Goal: Task Accomplishment & Management: Manage account settings

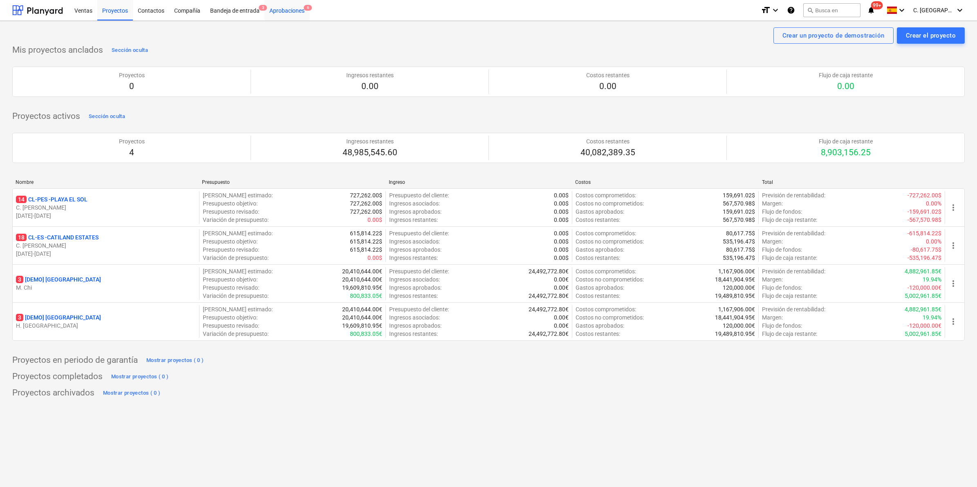
click at [300, 13] on div "Aprobaciones 6" at bounding box center [286, 10] width 45 height 21
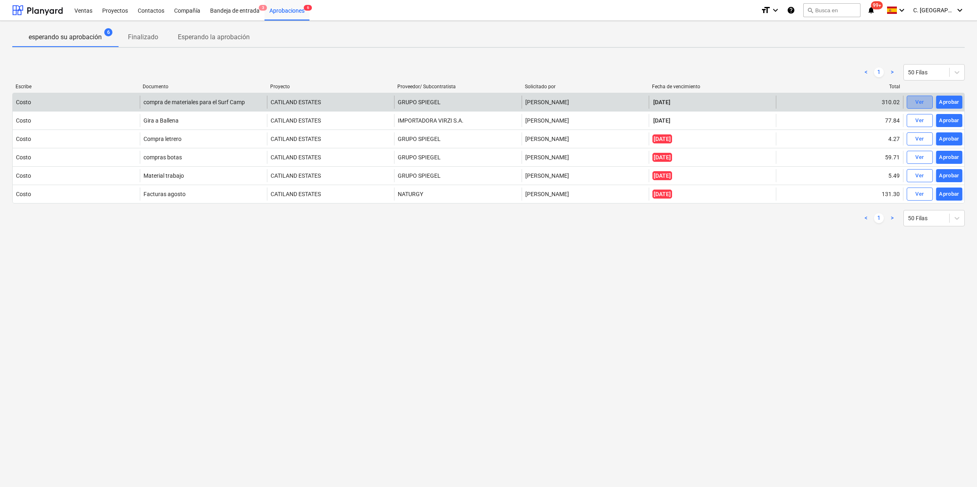
click at [921, 103] on div "Ver" at bounding box center [919, 102] width 9 height 9
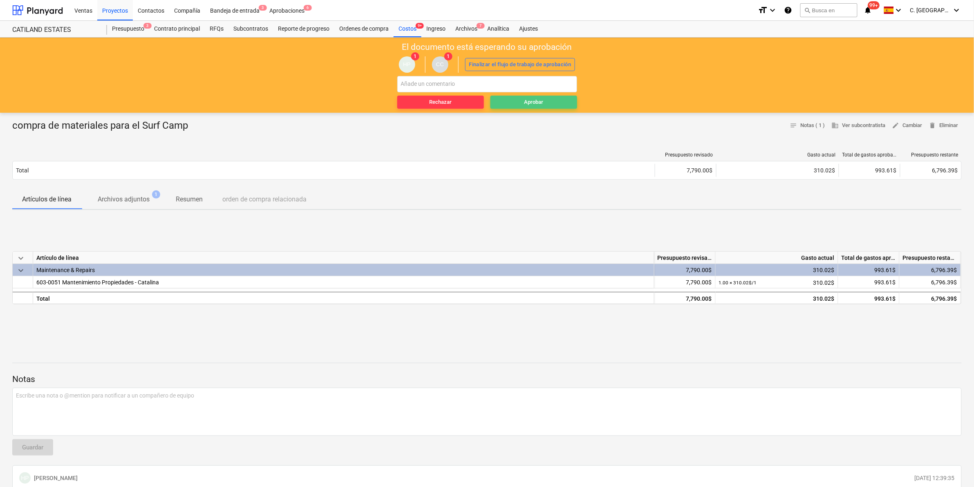
click at [541, 105] on div "Aprobar" at bounding box center [533, 102] width 19 height 9
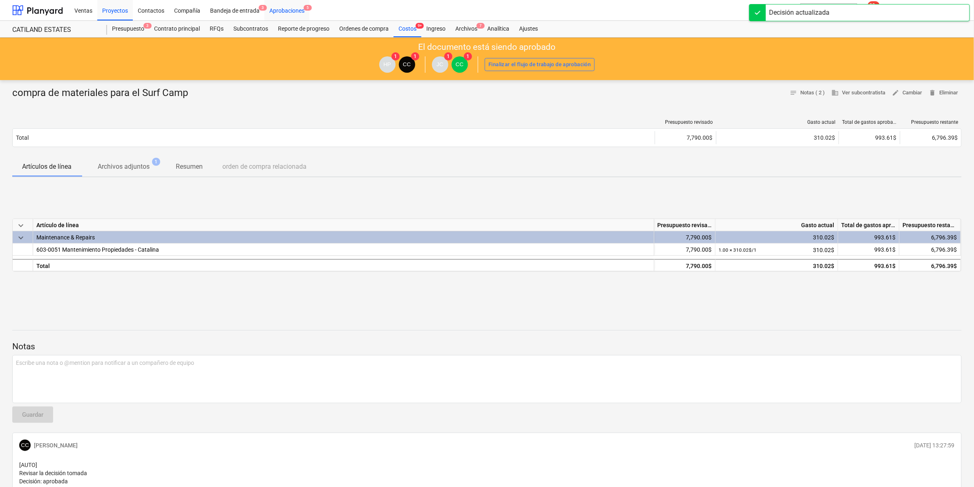
click at [286, 12] on div "Aprobaciones 5" at bounding box center [286, 10] width 45 height 21
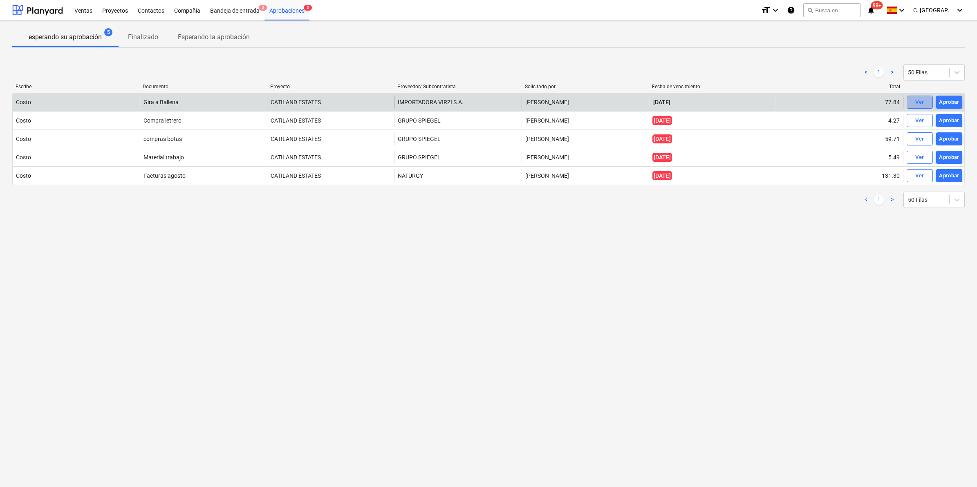
click at [923, 99] on div "Ver" at bounding box center [919, 102] width 9 height 9
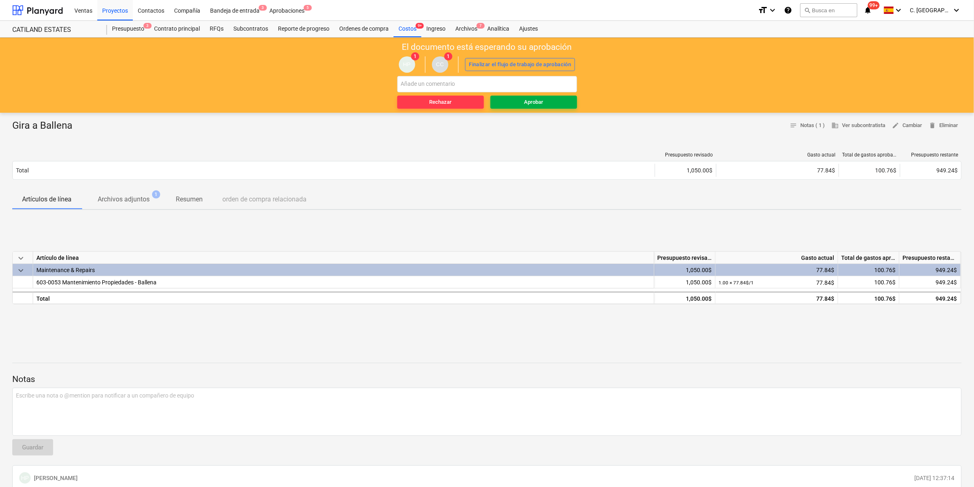
click at [569, 99] on span "Aprobar" at bounding box center [534, 102] width 80 height 9
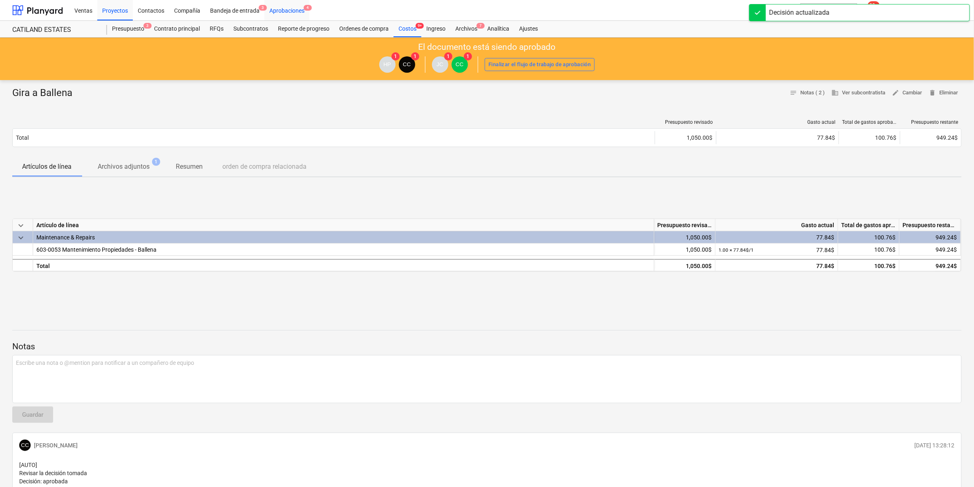
click at [287, 10] on div "Aprobaciones 4" at bounding box center [286, 10] width 45 height 21
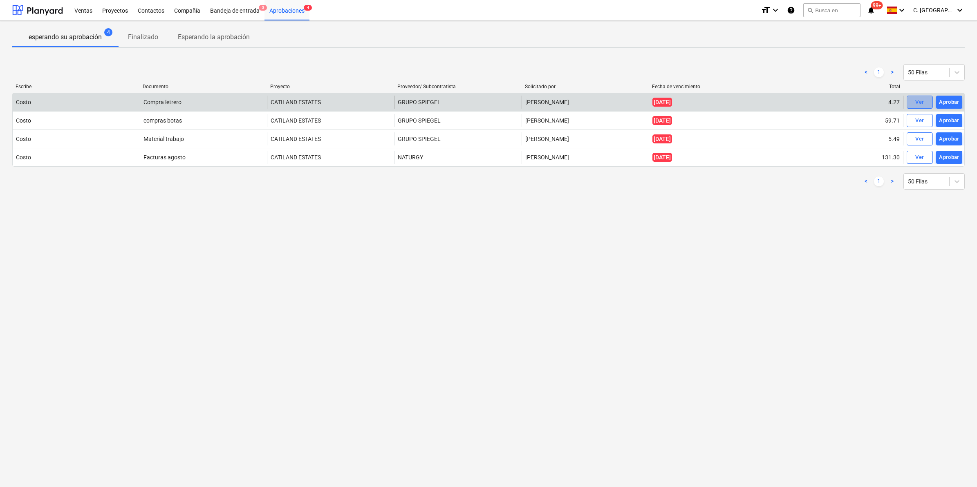
click at [922, 101] on div "Ver" at bounding box center [919, 102] width 9 height 9
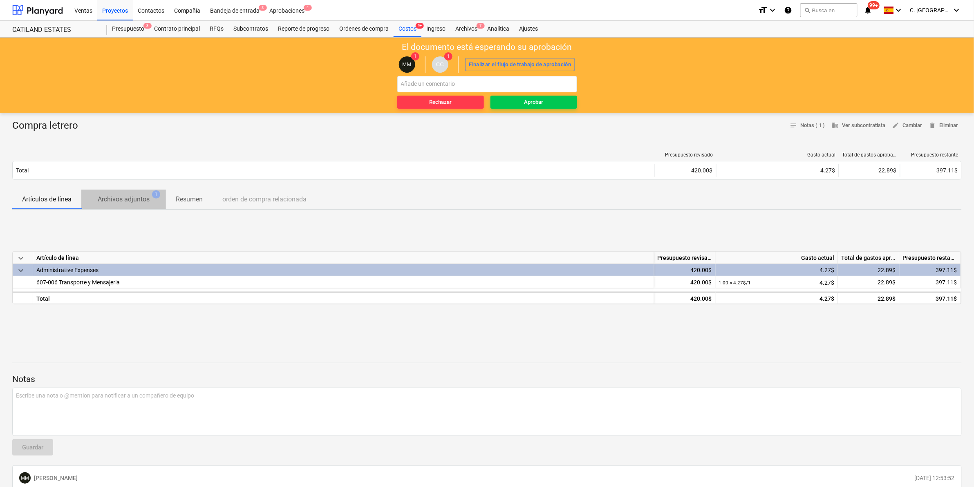
click at [121, 208] on button "Archivos adjuntos 1" at bounding box center [123, 200] width 85 height 20
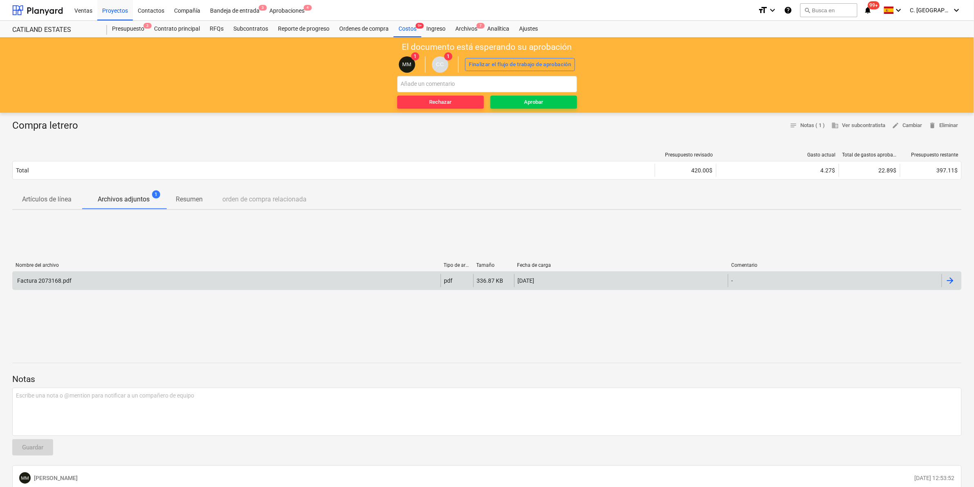
click at [43, 279] on div "Factura 2073168.pdf" at bounding box center [44, 281] width 56 height 7
click at [443, 88] on input "text" at bounding box center [487, 84] width 180 height 16
type input "Registrar en la cuenta Utiles de oficina."
click at [518, 101] on span "Aprobar" at bounding box center [534, 102] width 80 height 9
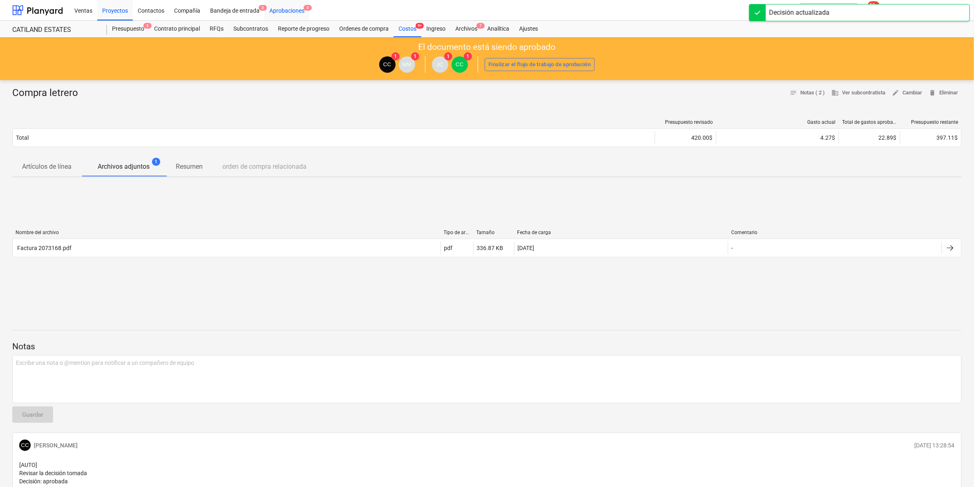
click at [293, 0] on div "Aprobaciones 3" at bounding box center [286, 10] width 45 height 21
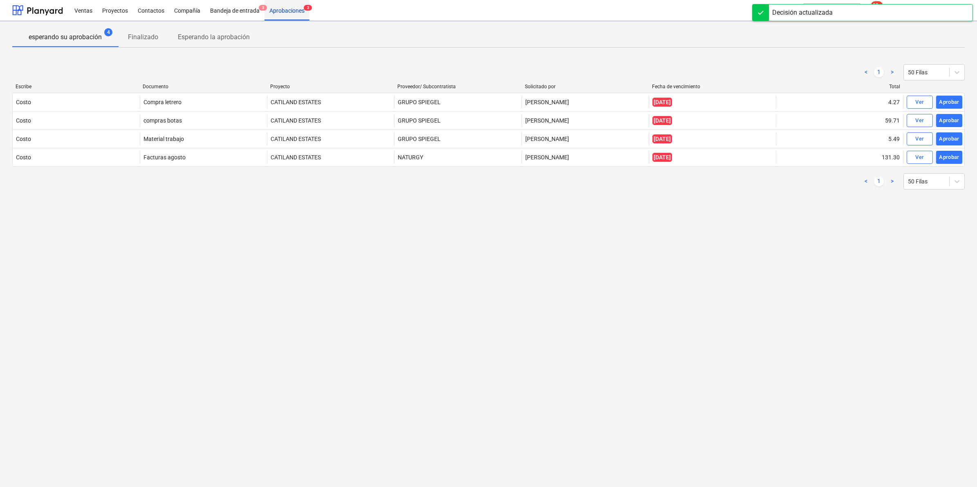
click at [293, 9] on div "Aprobaciones 3" at bounding box center [286, 10] width 45 height 21
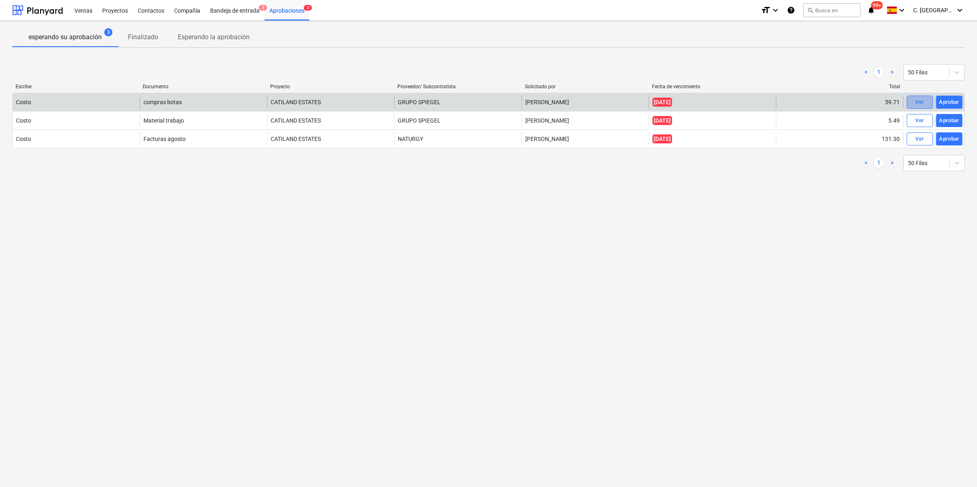
click at [916, 101] on div "Ver" at bounding box center [919, 102] width 9 height 9
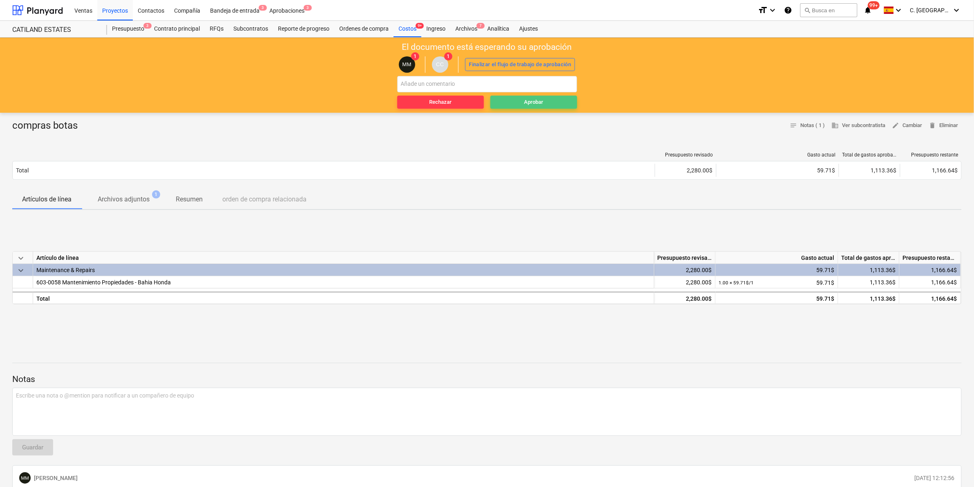
click at [544, 103] on span "Aprobar" at bounding box center [534, 102] width 80 height 9
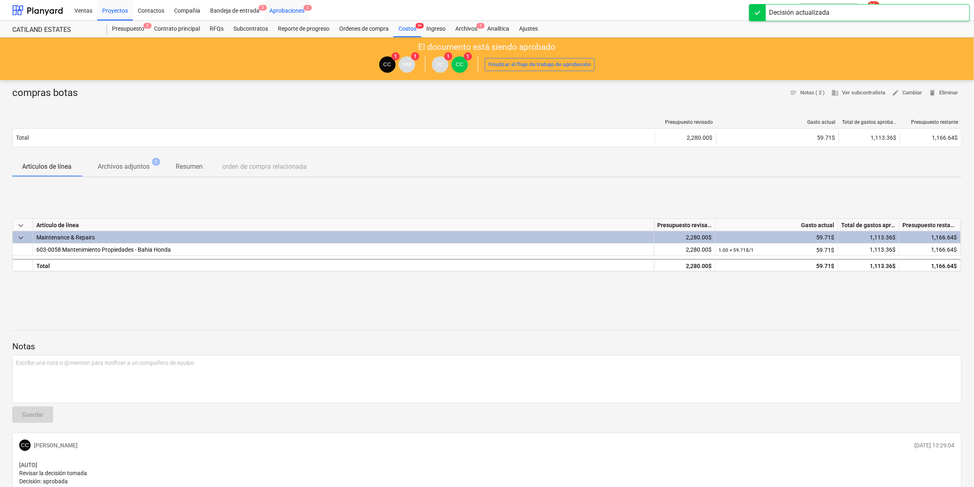
click at [285, 10] on div "Aprobaciones 2" at bounding box center [286, 10] width 45 height 21
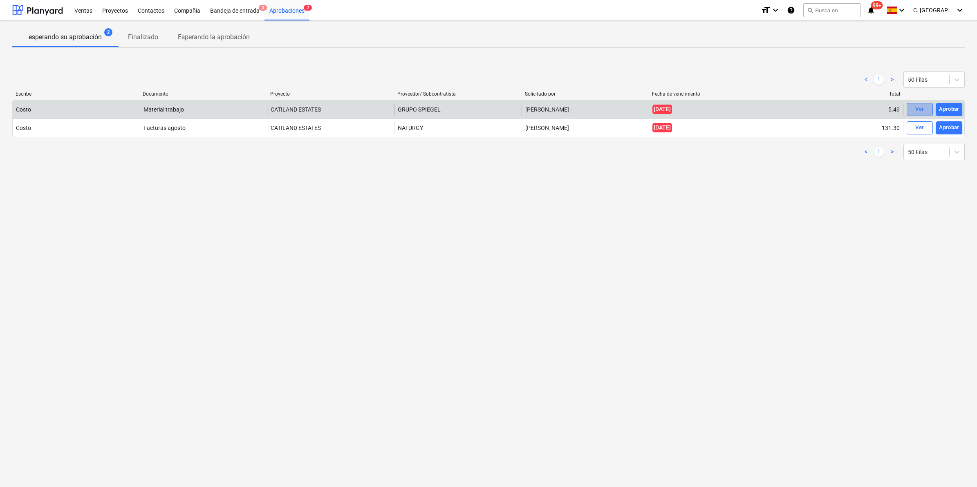
click at [930, 107] on button "Ver" at bounding box center [920, 109] width 26 height 13
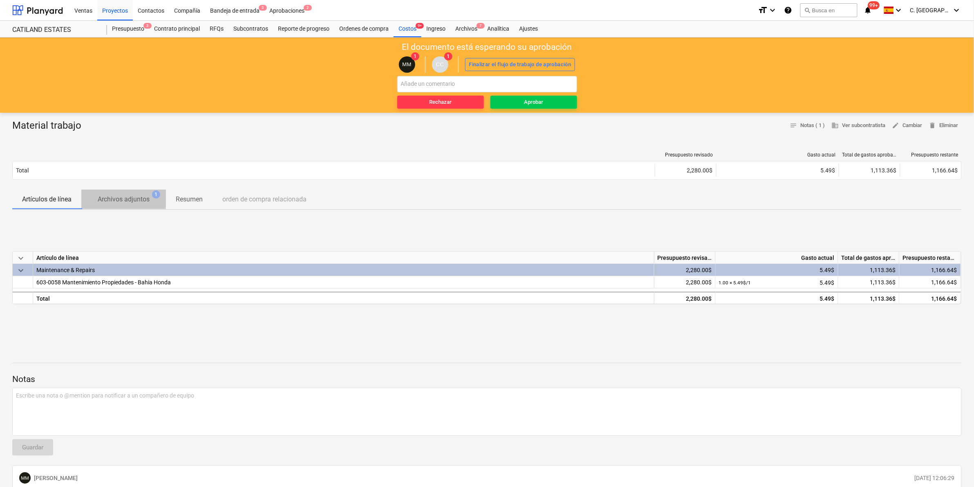
click at [128, 201] on p "Archivos adjuntos" at bounding box center [124, 200] width 52 height 10
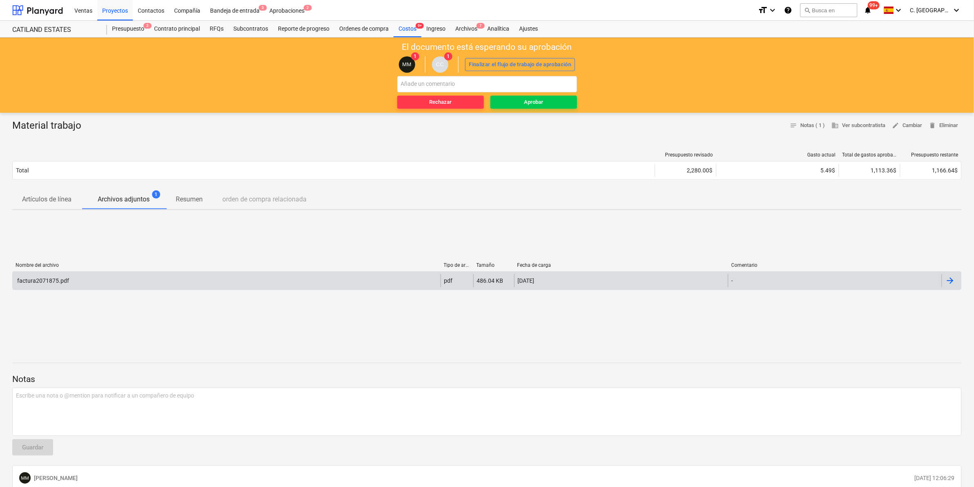
click at [356, 278] on div "factura2071875.pdf" at bounding box center [227, 280] width 428 height 13
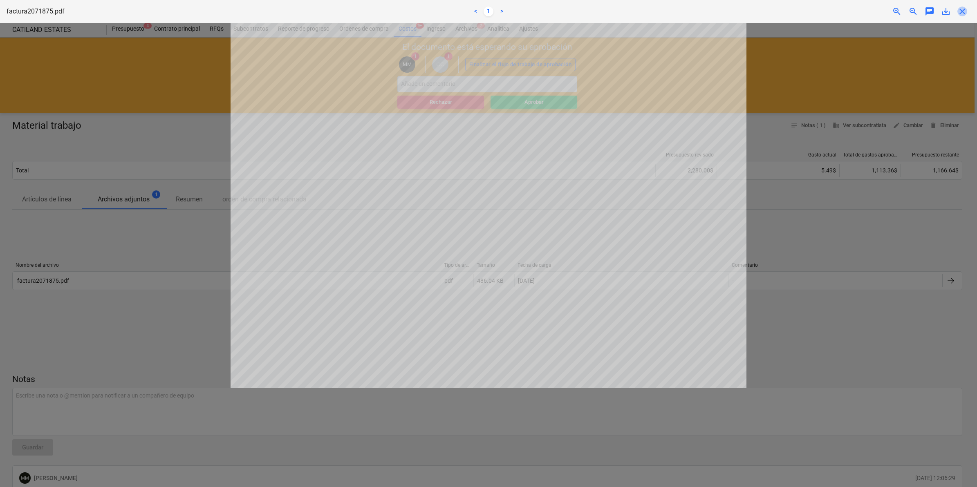
click at [959, 9] on span "close" at bounding box center [962, 12] width 10 height 10
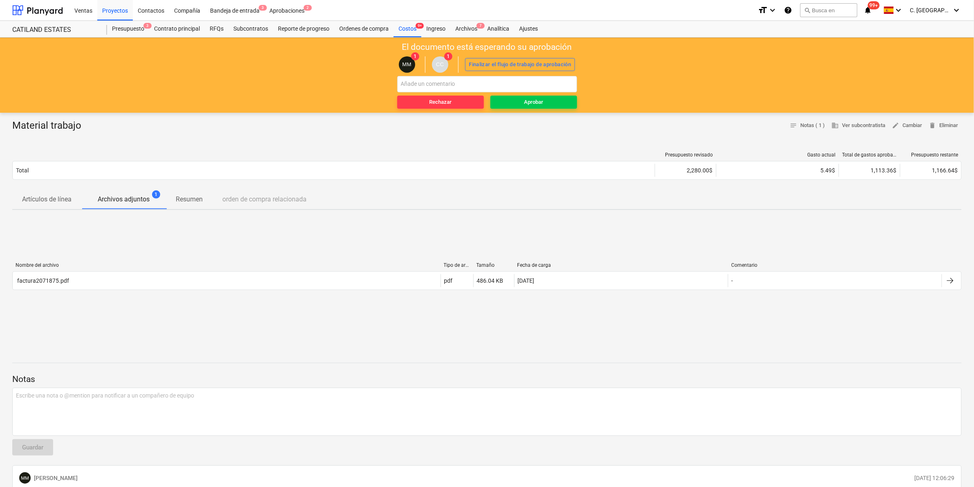
click at [579, 103] on div "El documento está esperando su aprobación MM 1 CC 1 Finalizar el flujo de traba…" at bounding box center [487, 75] width 974 height 75
click at [569, 102] on span "Aprobar" at bounding box center [534, 102] width 80 height 9
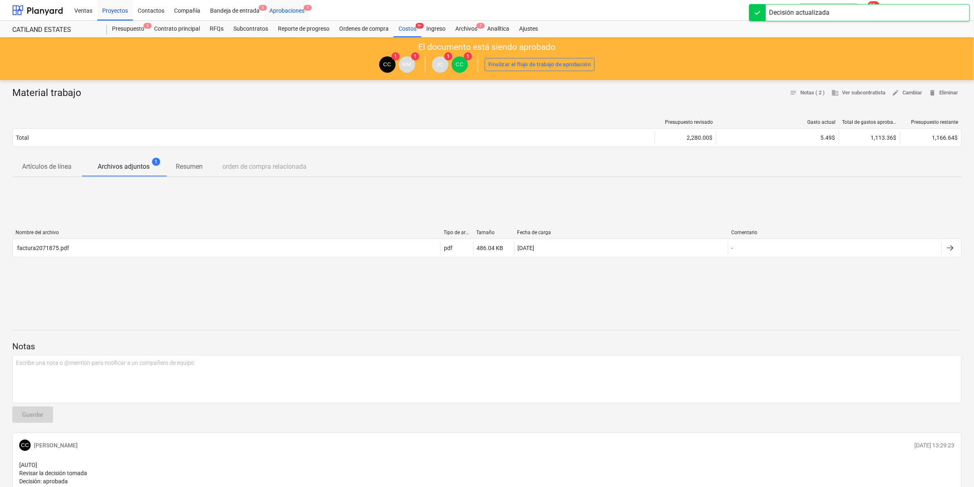
click at [280, 9] on div "Aprobaciones 1" at bounding box center [286, 10] width 45 height 21
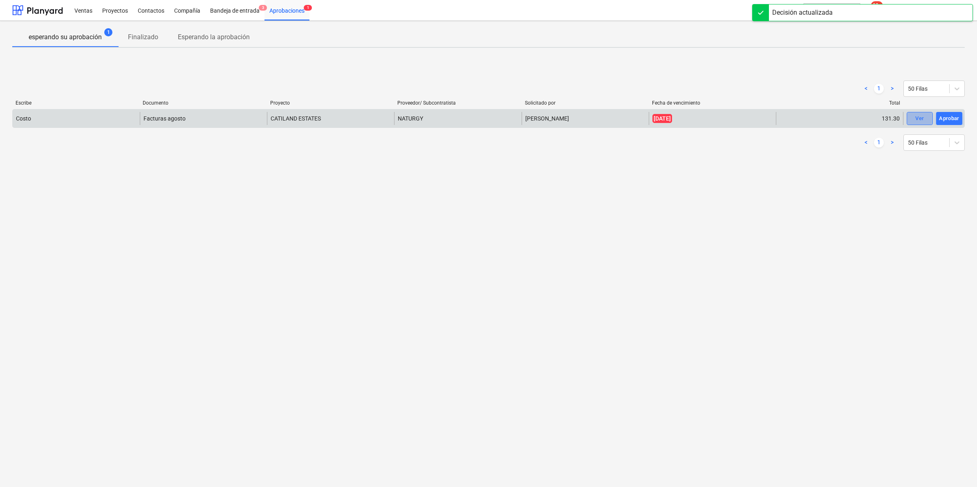
click at [929, 117] on button "Ver" at bounding box center [920, 118] width 26 height 13
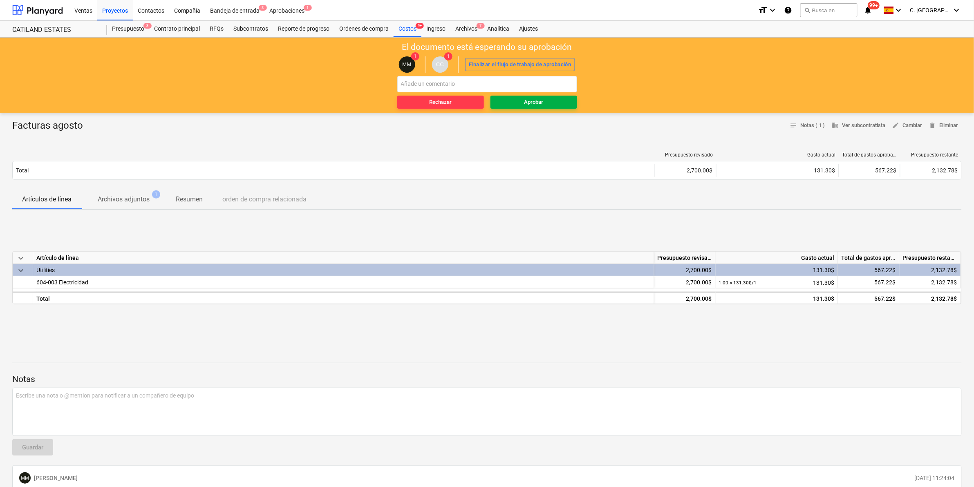
click at [531, 96] on button "Aprobar" at bounding box center [533, 102] width 87 height 13
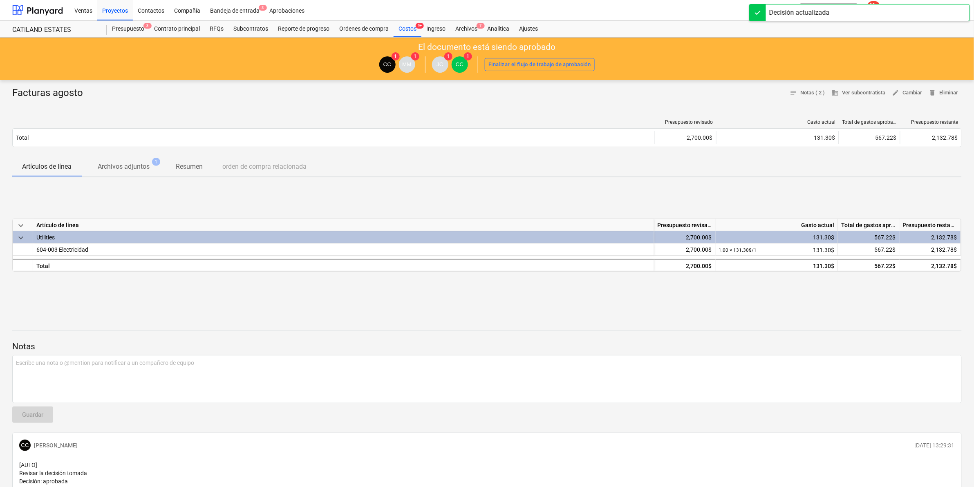
click at [596, 346] on p "Notas" at bounding box center [487, 346] width 950 height 11
click at [278, 5] on div "Aprobaciones" at bounding box center [286, 10] width 45 height 21
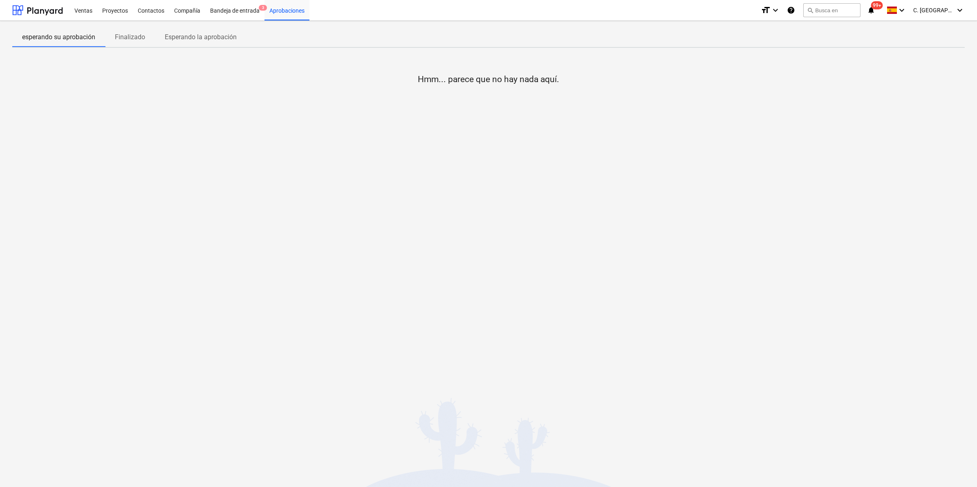
click at [421, 274] on div "esperando su aprobación Finalizado Esperando la aprobación Hmm... parece que no…" at bounding box center [488, 254] width 977 height 466
